Goal: Check status

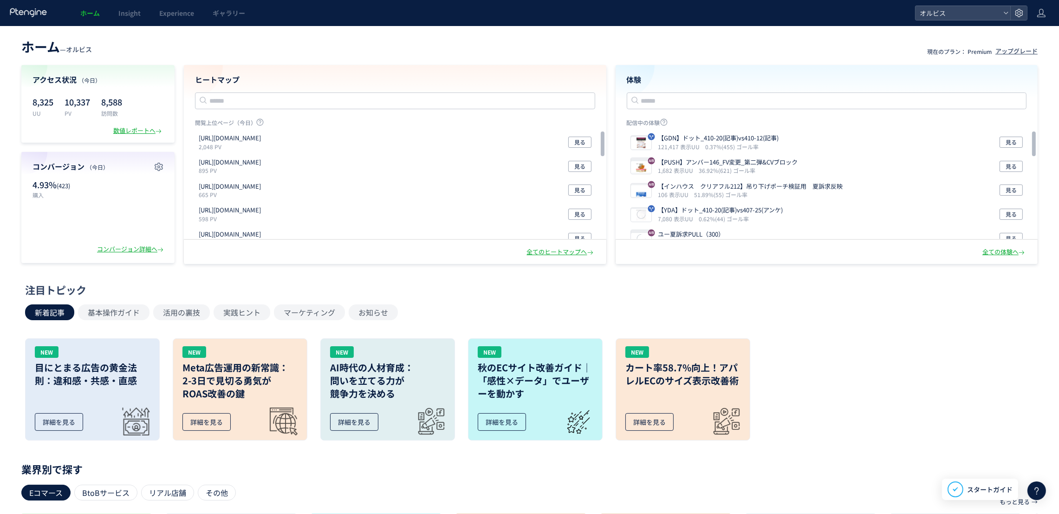
click at [312, 110] on div "ヒートマップ 閲覧上位ページ（今日） [URL][DOMAIN_NAME] 2,048 PV 見る [URL][DOMAIN_NAME] 895 PV 見る …" at bounding box center [395, 152] width 423 height 175
click at [312, 100] on input "text" at bounding box center [395, 100] width 400 height 17
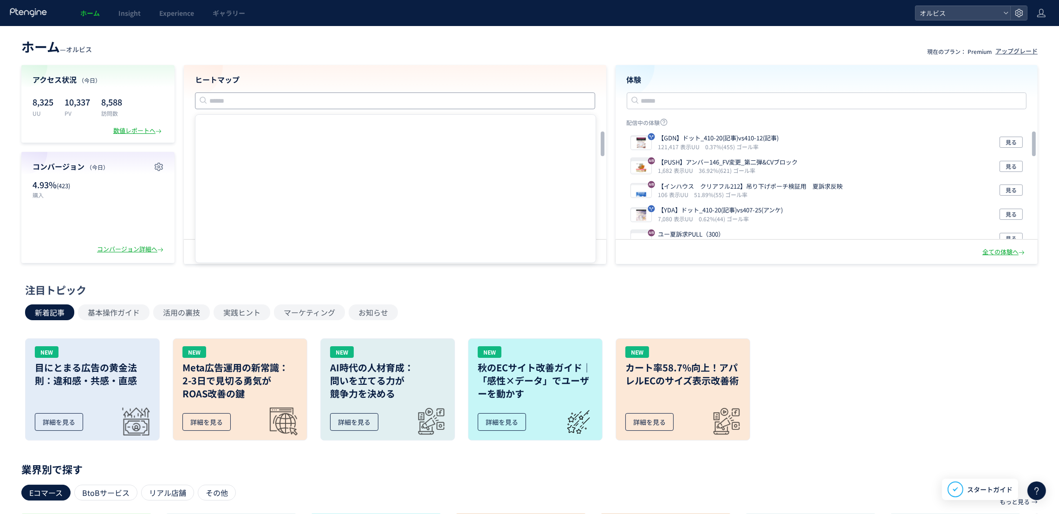
click at [308, 100] on input "text" at bounding box center [395, 100] width 400 height 17
click at [156, 15] on link "Experience" at bounding box center [176, 13] width 53 height 26
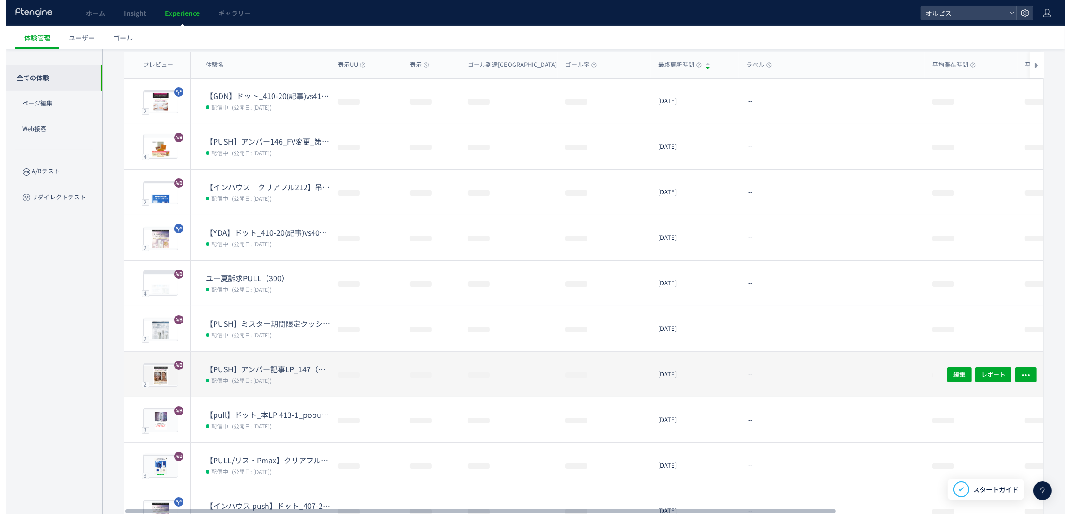
scroll to position [127, 0]
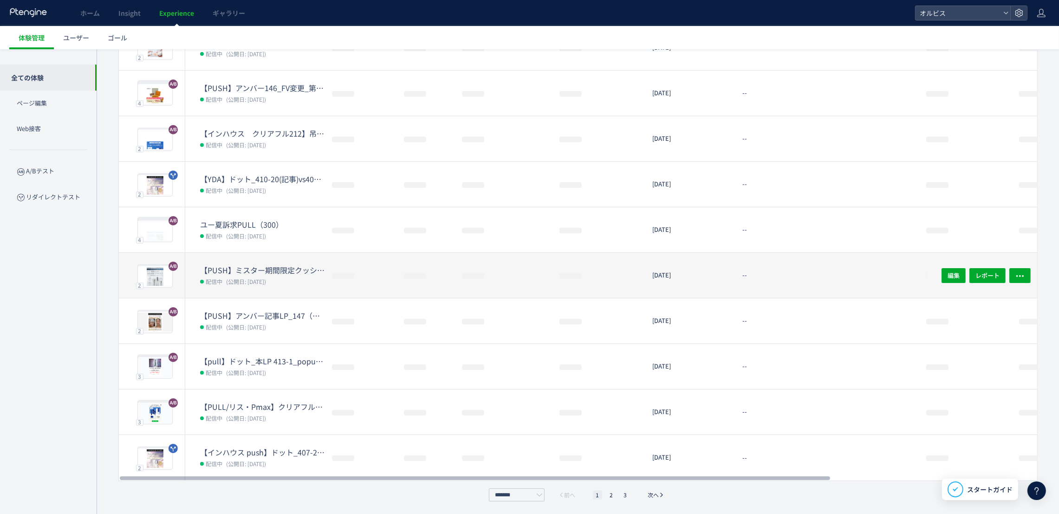
click at [266, 280] on span "(公開日: [DATE])" at bounding box center [246, 281] width 40 height 8
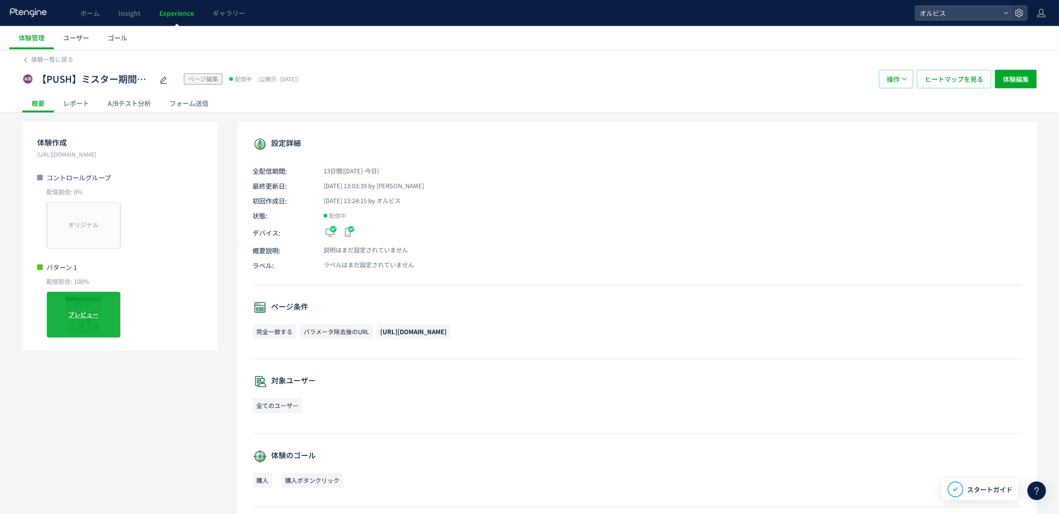
click at [104, 315] on div "プレビュー" at bounding box center [83, 314] width 74 height 46
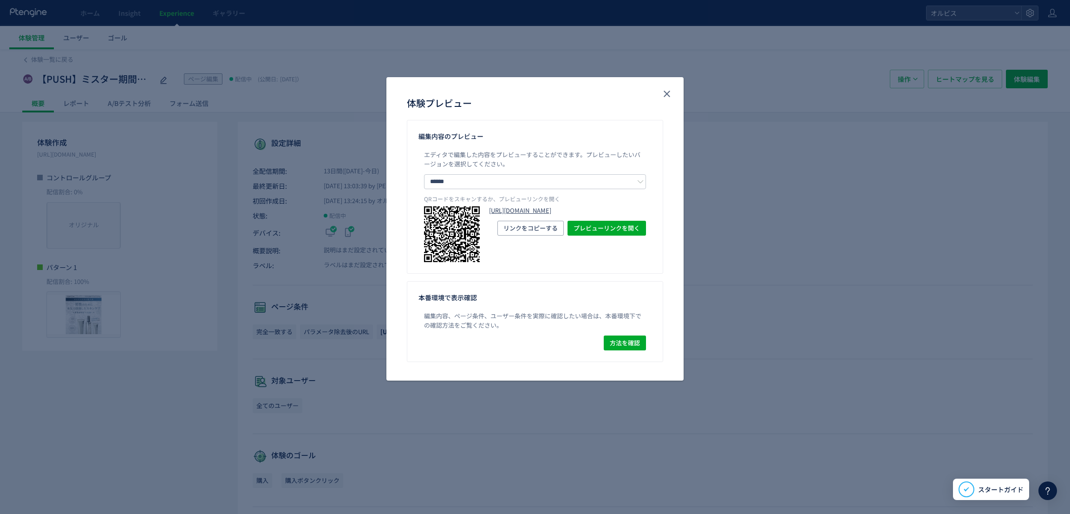
click at [545, 215] on link "[URL][DOMAIN_NAME]" at bounding box center [567, 210] width 157 height 9
